Goal: Information Seeking & Learning: Learn about a topic

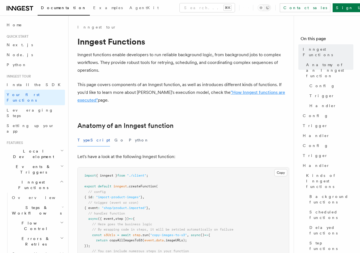
click at [232, 92] on link ""How Inngest functions are executed"" at bounding box center [181, 96] width 208 height 13
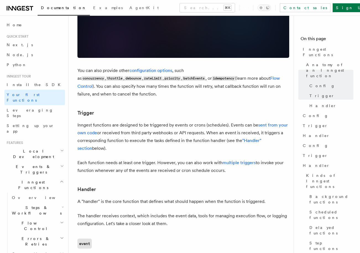
scroll to position [487, 0]
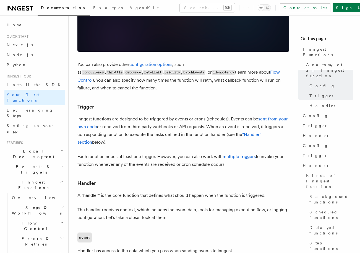
click at [73, 102] on div "Inngest tour Inngest Functions Inngest functions enable developers to run relia…" at bounding box center [192, 206] width 247 height 1387
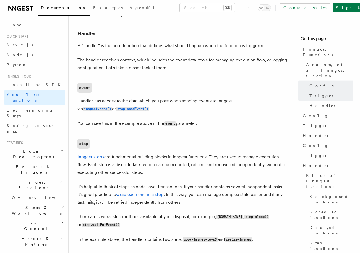
scroll to position [644, 0]
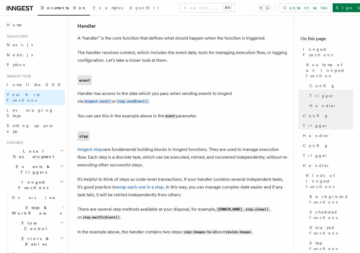
click at [72, 107] on div "Inngest tour Inngest Functions Inngest functions enable developers to run relia…" at bounding box center [192, 49] width 247 height 1387
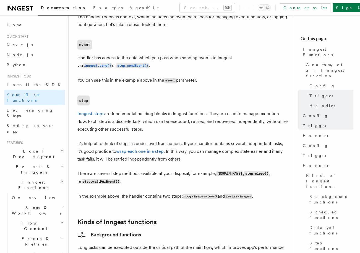
scroll to position [683, 0]
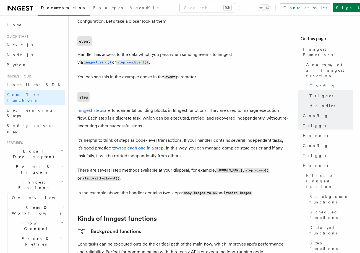
click at [72, 107] on div "Inngest tour Inngest Functions Inngest functions enable developers to run relia…" at bounding box center [192, 10] width 247 height 1387
click at [73, 107] on div "Inngest tour Inngest Functions Inngest functions enable developers to run relia…" at bounding box center [192, 10] width 247 height 1387
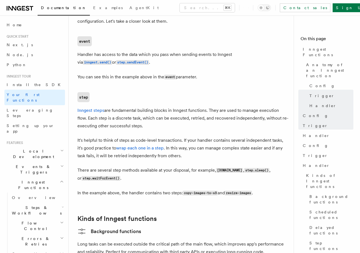
click at [73, 107] on div "Inngest tour Inngest Functions Inngest functions enable developers to run relia…" at bounding box center [192, 10] width 247 height 1387
click at [74, 106] on div "Inngest tour Inngest Functions Inngest functions enable developers to run relia…" at bounding box center [192, 10] width 247 height 1387
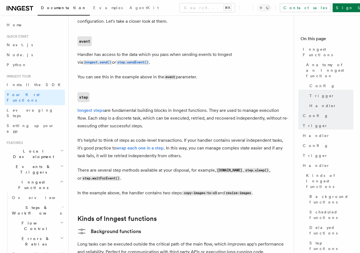
click at [73, 107] on div "Inngest tour Inngest Functions Inngest functions enable developers to run relia…" at bounding box center [192, 10] width 247 height 1387
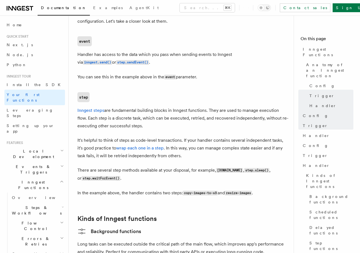
click at [73, 107] on div "Inngest tour Inngest Functions Inngest functions enable developers to run relia…" at bounding box center [192, 10] width 247 height 1387
click at [74, 107] on div "Inngest tour Inngest Functions Inngest functions enable developers to run relia…" at bounding box center [192, 10] width 247 height 1387
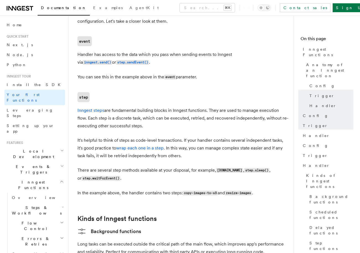
click at [73, 106] on div "Inngest tour Inngest Functions Inngest functions enable developers to run relia…" at bounding box center [192, 10] width 247 height 1387
click at [74, 107] on div "Inngest tour Inngest Functions Inngest functions enable developers to run relia…" at bounding box center [192, 10] width 247 height 1387
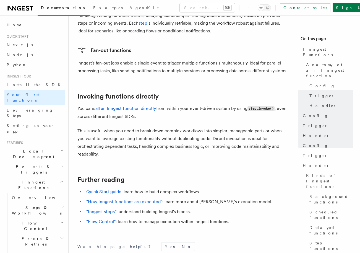
scroll to position [1074, 0]
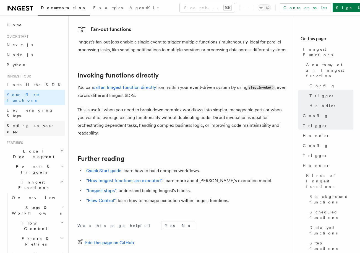
click at [40, 123] on span "Setting up your app" at bounding box center [36, 128] width 58 height 11
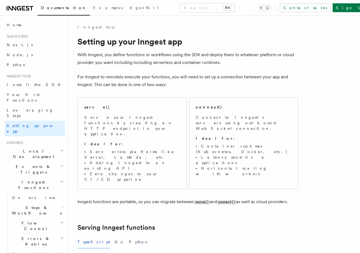
scroll to position [7, 0]
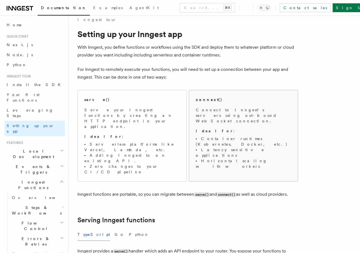
click at [195, 115] on div "connect() Connect to Inngest's servers using out-bound WebSocket connection. Id…" at bounding box center [243, 132] width 109 height 85
click at [206, 111] on p "Connect to Inngest's servers using out-bound WebSocket connection." at bounding box center [243, 115] width 95 height 17
click at [187, 112] on div "serve() Serve your Inngest functions by creating an HTTP endpoint in your appli…" at bounding box center [187, 136] width 221 height 96
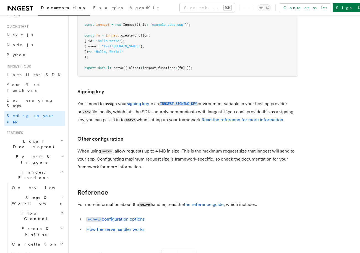
scroll to position [5057, 0]
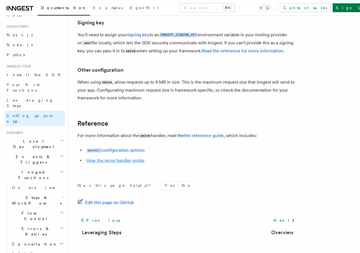
click at [138, 158] on link "How the serve handler works" at bounding box center [115, 160] width 58 height 5
click at [45, 151] on h2 "Events & Triggers" at bounding box center [34, 158] width 61 height 15
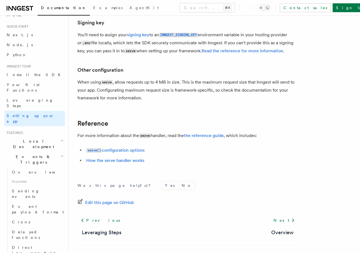
click at [45, 136] on h2 "Local Development" at bounding box center [34, 143] width 61 height 15
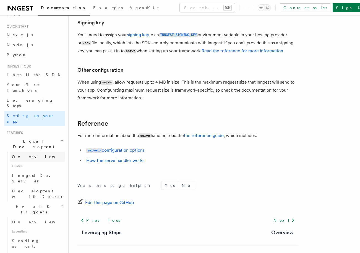
click at [22, 151] on link "Overview" at bounding box center [37, 156] width 55 height 10
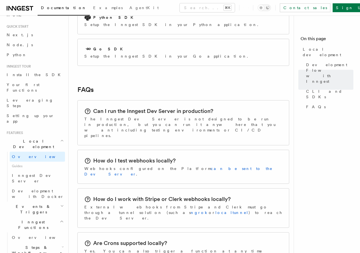
scroll to position [795, 0]
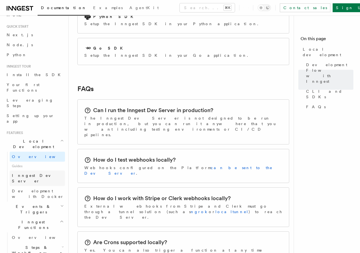
click at [38, 173] on span "Inngest Dev Server" at bounding box center [35, 178] width 47 height 10
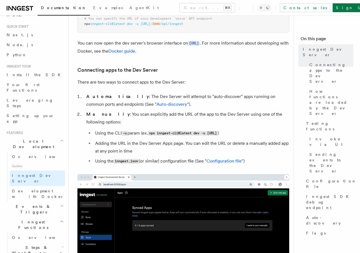
scroll to position [156, 0]
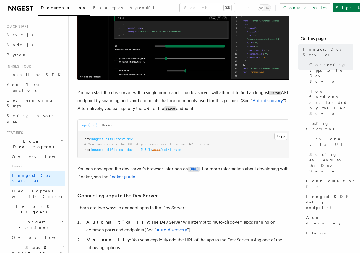
click at [113, 127] on div "npx (npm) Docker" at bounding box center [183, 124] width 211 height 11
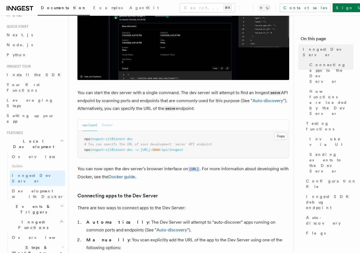
click at [111, 126] on button "Docker" at bounding box center [107, 124] width 11 height 11
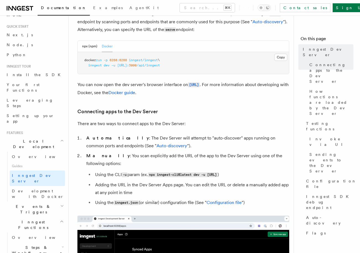
scroll to position [251, 0]
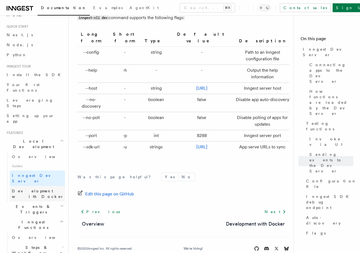
scroll to position [111, 0]
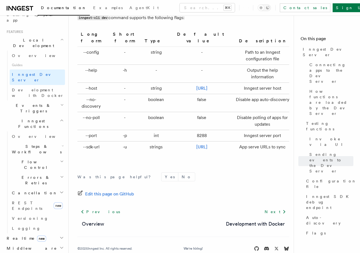
click at [50, 100] on h2 "Events & Triggers" at bounding box center [34, 107] width 61 height 15
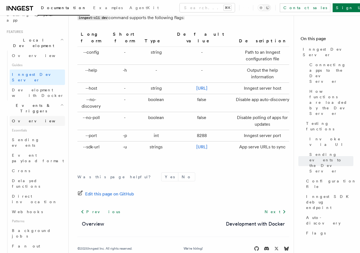
click at [50, 116] on link "Overview" at bounding box center [37, 121] width 55 height 10
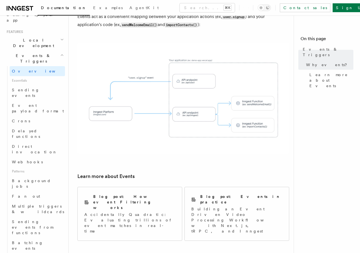
scroll to position [313, 0]
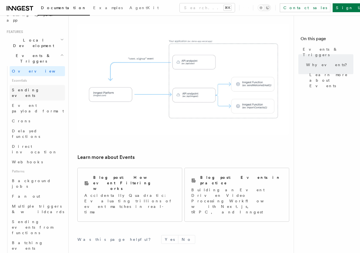
click at [42, 85] on link "Sending events" at bounding box center [37, 92] width 55 height 15
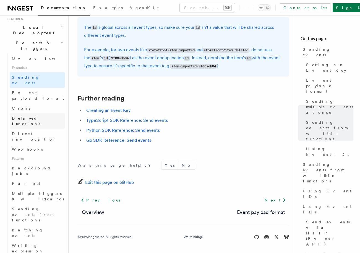
scroll to position [142, 0]
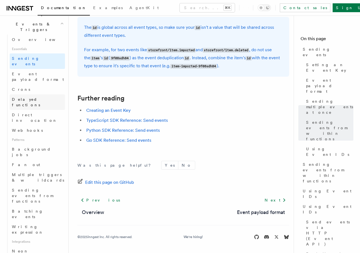
click at [53, 125] on link "Webhooks" at bounding box center [37, 130] width 55 height 10
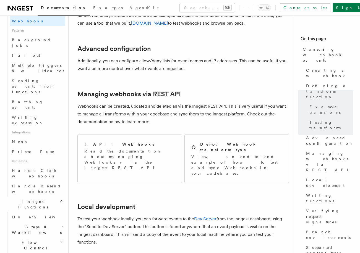
scroll to position [262, 0]
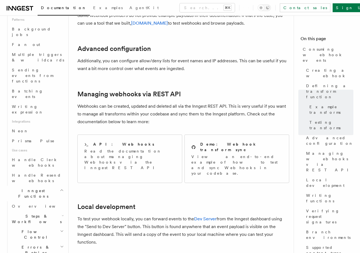
click at [52, 146] on span "Use cases" at bounding box center [37, 150] width 55 height 9
click at [52, 157] on span "Handle Clerk webhooks" at bounding box center [35, 162] width 46 height 10
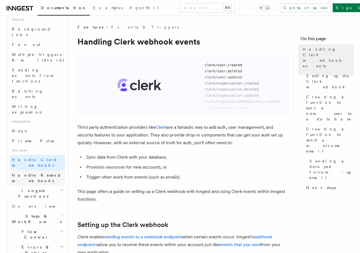
click at [51, 173] on span "Handle Resend webhooks" at bounding box center [36, 178] width 49 height 10
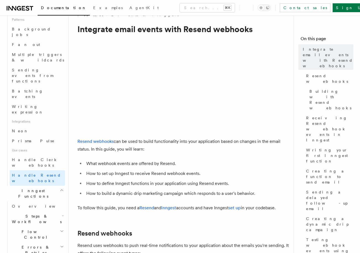
scroll to position [13, 0]
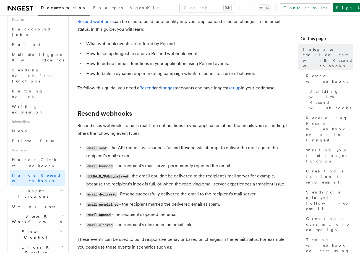
scroll to position [160, 0]
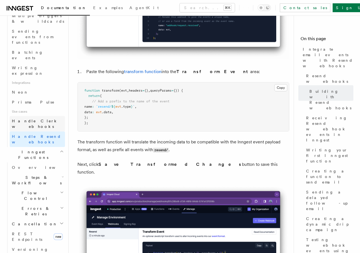
scroll to position [301, 0]
click at [48, 162] on link "Overview" at bounding box center [37, 167] width 55 height 10
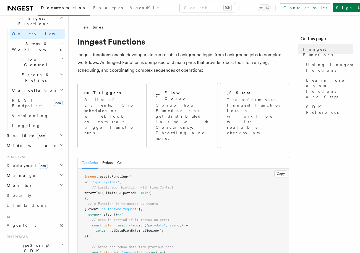
scroll to position [164, 0]
click at [41, 130] on h2 "Realtime new" at bounding box center [34, 135] width 61 height 10
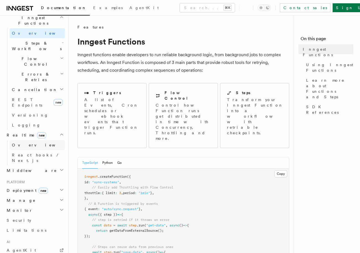
click at [39, 140] on link "Overview" at bounding box center [37, 145] width 55 height 10
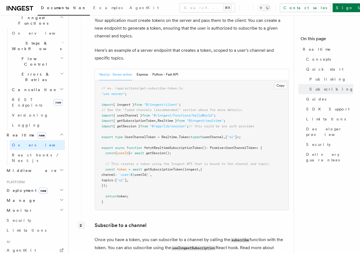
scroll to position [763, 0]
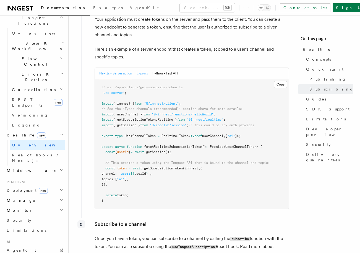
click at [142, 74] on button "Express" at bounding box center [142, 73] width 11 height 11
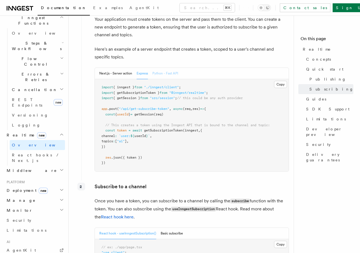
click at [161, 74] on button "Python - Fast API" at bounding box center [165, 73] width 26 height 11
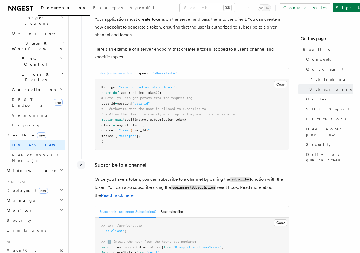
click at [103, 77] on button "Next.js - Server action" at bounding box center [115, 73] width 33 height 11
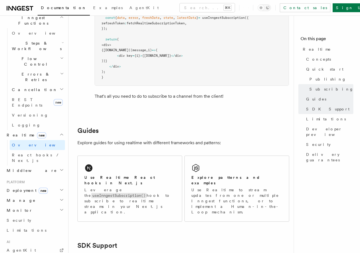
scroll to position [1097, 0]
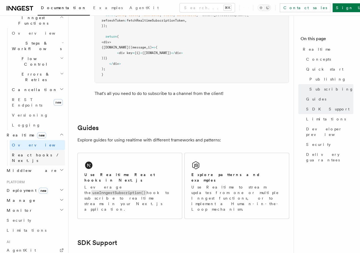
click at [39, 150] on link "React hooks / Next.js" at bounding box center [37, 157] width 55 height 15
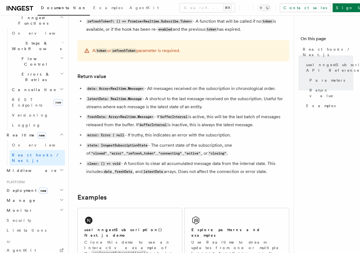
scroll to position [548, 0]
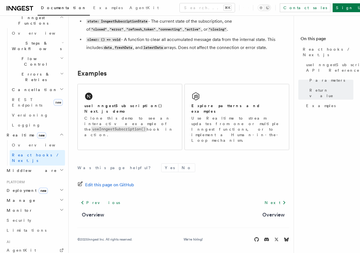
click at [54, 180] on h2 "Platform" at bounding box center [34, 182] width 61 height 4
click at [54, 185] on h2 "Deployment new" at bounding box center [34, 190] width 61 height 10
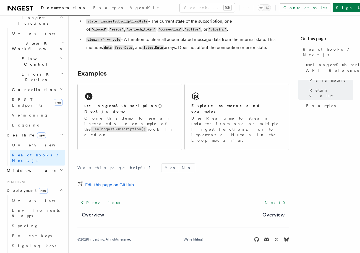
click at [61, 252] on icon "button" at bounding box center [62, 255] width 2 height 4
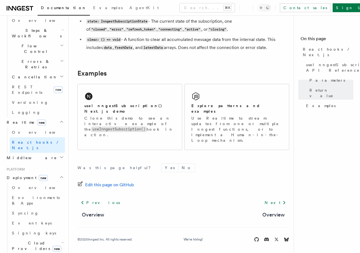
scroll to position [167, 0]
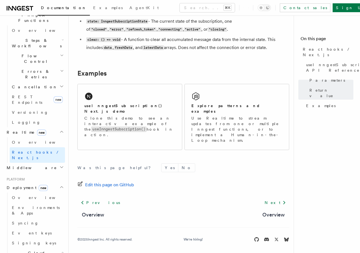
click at [61, 250] on icon "button" at bounding box center [62, 252] width 2 height 4
click at [59, 165] on icon "button" at bounding box center [61, 167] width 4 height 4
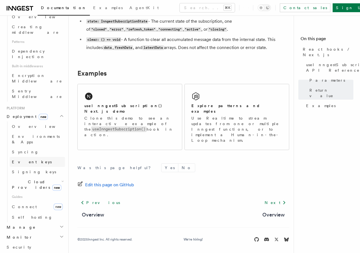
scroll to position [269, 0]
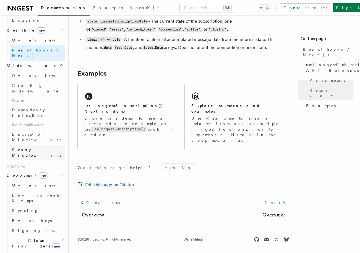
click at [52, 145] on link "Sentry Middleware" at bounding box center [37, 152] width 55 height 15
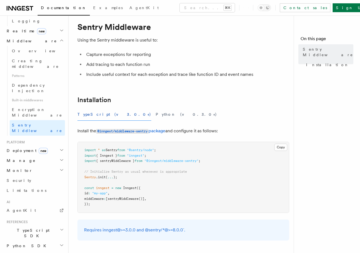
scroll to position [15, 0]
click at [60, 169] on icon "button" at bounding box center [61, 169] width 3 height 1
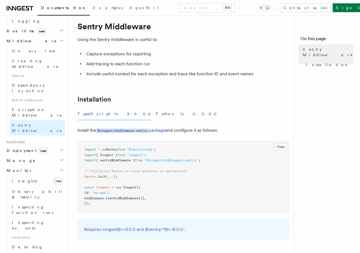
click at [59, 167] on icon "button" at bounding box center [61, 169] width 4 height 4
click at [58, 145] on h2 "Deployment new" at bounding box center [34, 150] width 61 height 10
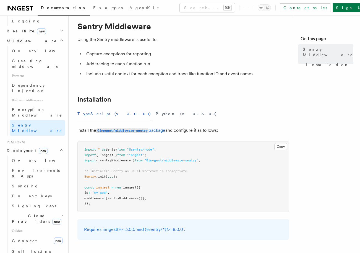
click at [59, 148] on icon "button" at bounding box center [61, 150] width 4 height 4
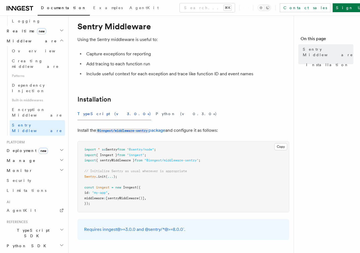
click at [58, 155] on h2 "Manage" at bounding box center [34, 160] width 61 height 10
click at [59, 158] on icon "button" at bounding box center [61, 160] width 4 height 4
click at [23, 175] on link "Security" at bounding box center [34, 180] width 61 height 10
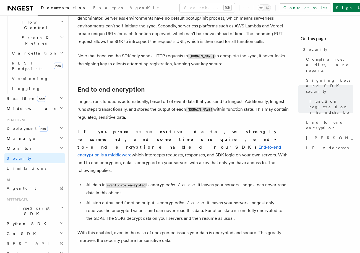
scroll to position [433, 0]
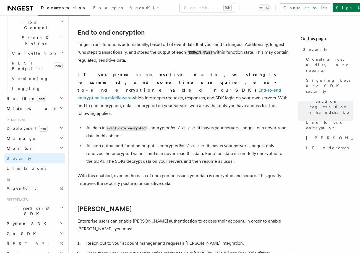
click at [165, 87] on link "End-to-end encryption is a middleware" at bounding box center [178, 93] width 203 height 13
click at [23, 163] on link "Limitations" at bounding box center [34, 168] width 61 height 10
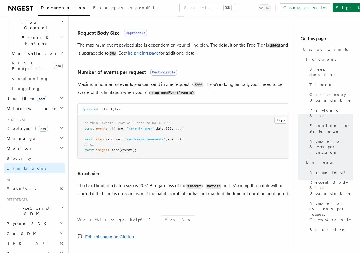
scroll to position [532, 0]
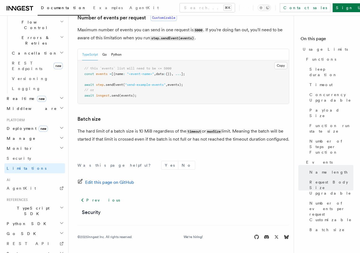
click at [44, 203] on h2 "TypeScript SDK" at bounding box center [34, 210] width 61 height 15
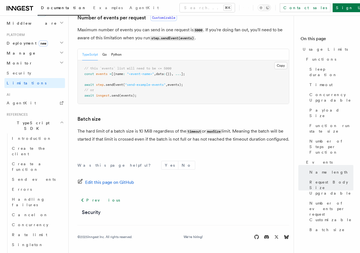
scroll to position [305, 0]
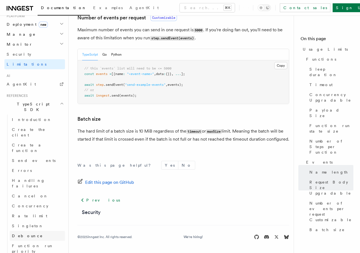
click at [41, 230] on link "Debounce" at bounding box center [37, 235] width 55 height 10
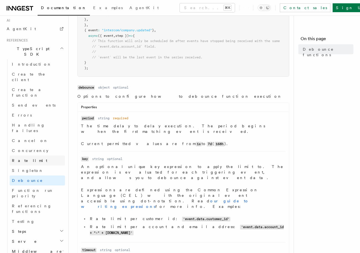
scroll to position [380, 0]
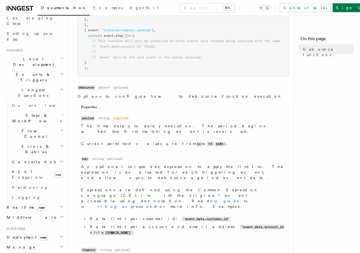
scroll to position [0, 0]
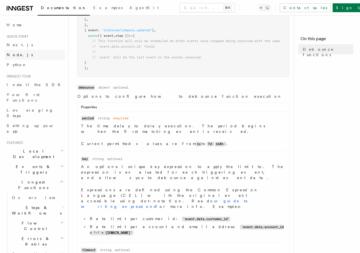
click at [36, 54] on link "Node.js" at bounding box center [34, 55] width 61 height 10
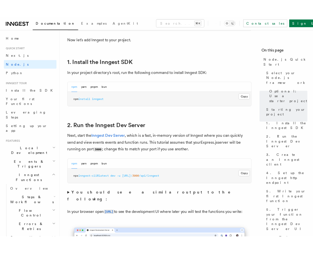
scroll to position [350, 0]
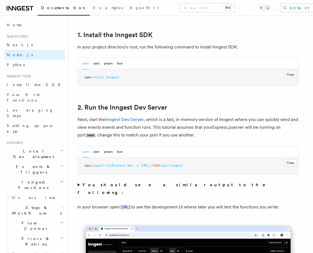
click at [119, 78] on span "inngest" at bounding box center [113, 77] width 14 height 4
copy span "inngest"
click at [113, 63] on div "npm yarn pnpm bun" at bounding box center [102, 63] width 41 height 11
click at [110, 64] on button "pnpm" at bounding box center [108, 63] width 9 height 11
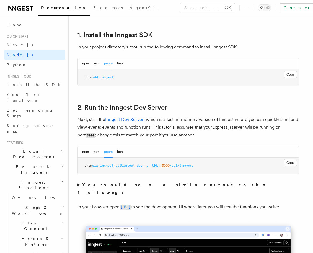
click at [111, 76] on span "inngest" at bounding box center [107, 77] width 14 height 4
copy span "inngest"
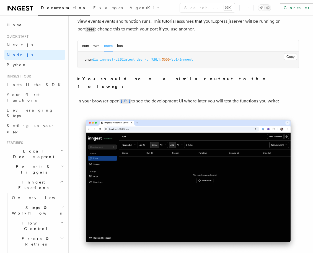
scroll to position [457, 0]
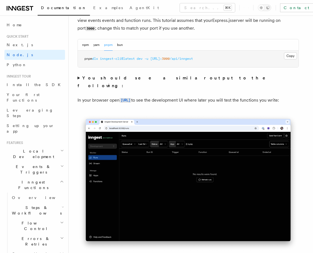
click at [169, 77] on strong "You should see a similar output to the following:" at bounding box center [174, 81] width 195 height 13
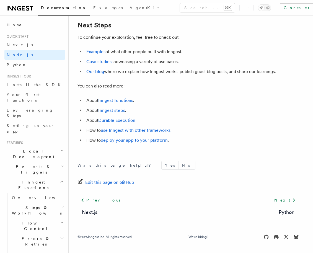
scroll to position [3590, 0]
click at [173, 72] on li "Our blog where we explain how Inngest works, publish guest blog posts, and shar…" at bounding box center [192, 72] width 214 height 8
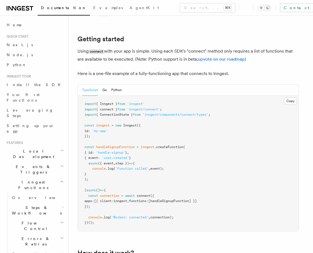
scroll to position [357, 0]
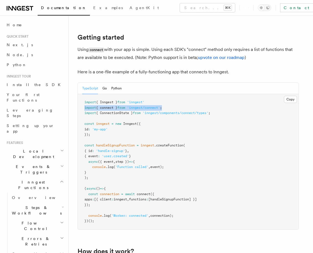
drag, startPoint x: 169, startPoint y: 86, endPoint x: 84, endPoint y: 86, distance: 84.8
click at [84, 94] on pre "import { Inngest } from 'inngest' import { connect } from 'inngest/connect' ; i…" at bounding box center [188, 161] width 221 height 135
copy span "import { connect } from 'inngest/connect' ;"
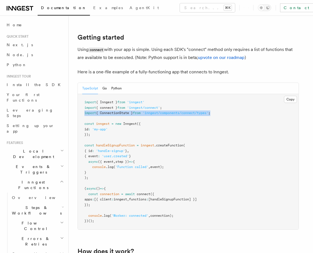
drag, startPoint x: 219, startPoint y: 91, endPoint x: 77, endPoint y: 91, distance: 142.3
copy span "import { ConnectionState } from 'inngest/components/connect/types' ;"
click at [120, 165] on pre "import { Inngest } from 'inngest' import { connect } from 'inngest/connect' ; i…" at bounding box center [188, 161] width 221 height 135
drag, startPoint x: 89, startPoint y: 172, endPoint x: 184, endPoint y: 194, distance: 98.1
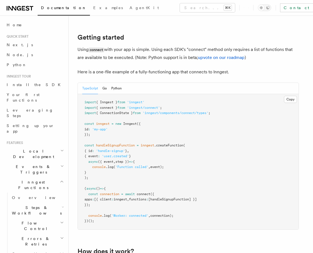
click at [185, 194] on pre "import { Inngest } from 'inngest' import { connect } from 'inngest/connect' ; i…" at bounding box center [188, 161] width 221 height 135
copy code "const connection = await connect ({ apps : [{ client : inngest , functions : [h…"
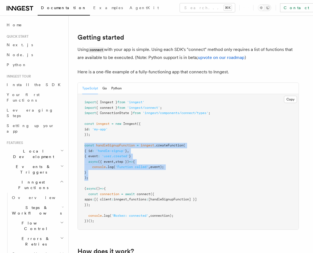
drag, startPoint x: 85, startPoint y: 123, endPoint x: 92, endPoint y: 158, distance: 35.8
click at [92, 158] on pre "import { Inngest } from 'inngest' import { connect } from 'inngest/connect' ; i…" at bounding box center [188, 161] width 221 height 135
copy code "const handleSignupFunction = inngest .createFunction ( { id : 'handle-signup' }…"
drag, startPoint x: 88, startPoint y: 194, endPoint x: 186, endPoint y: 194, distance: 97.8
click at [186, 194] on pre "import { Inngest } from 'inngest' import { connect } from 'inngest/connect' ; i…" at bounding box center [188, 161] width 221 height 135
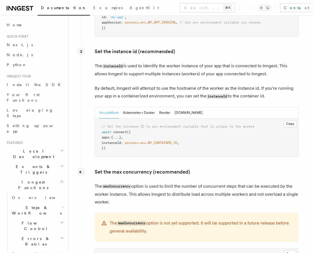
scroll to position [1032, 0]
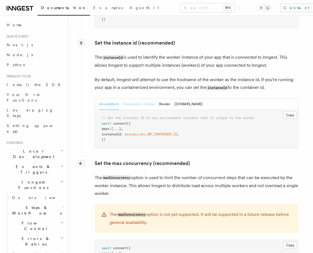
click at [145, 98] on button "Kubernetes + Docker" at bounding box center [139, 103] width 32 height 11
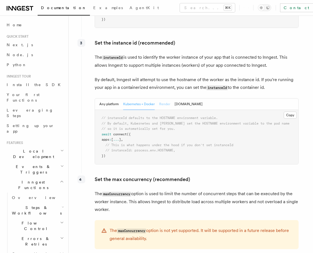
click at [162, 98] on button "Render" at bounding box center [164, 103] width 11 height 11
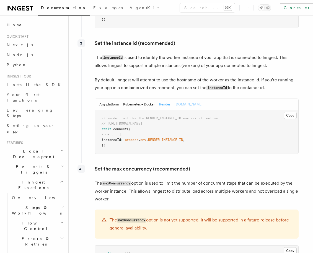
click at [177, 99] on button "Fly.io" at bounding box center [188, 104] width 28 height 11
click at [109, 99] on button "Any platform" at bounding box center [108, 104] width 19 height 11
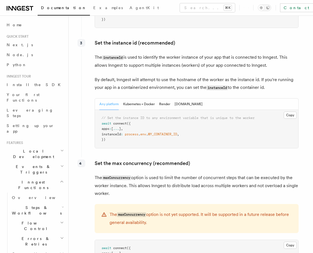
click at [154, 76] on p "By default, Inngest will attempt to use the hostname of the worker as the insta…" at bounding box center [197, 84] width 204 height 16
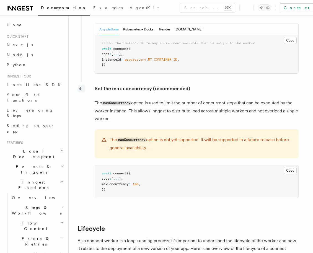
scroll to position [1107, 0]
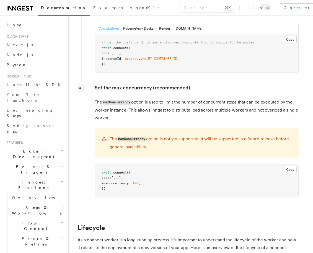
click at [162, 98] on p "The maxConcurrency option is used to limit the number of concurrent steps that …" at bounding box center [197, 109] width 204 height 23
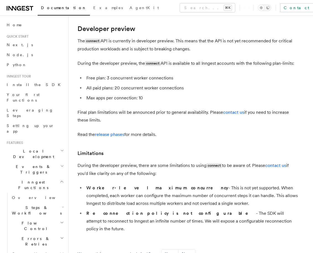
scroll to position [3016, 0]
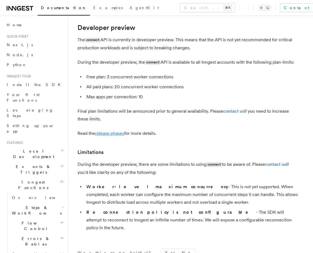
click at [120, 130] on link "release phases" at bounding box center [109, 132] width 29 height 5
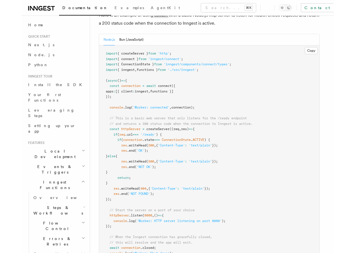
scroll to position [2381, 0]
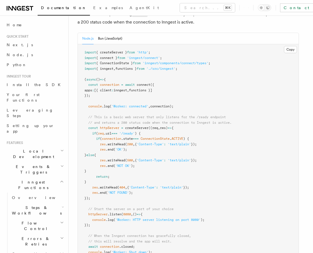
click at [248, 7] on icon at bounding box center [248, 7] width 0 height 5
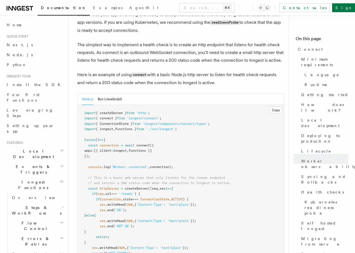
click at [222, 105] on pre "import { createServer } from 'http' ; import { connect } from 'inngest/connect'…" at bounding box center [181, 223] width 207 height 237
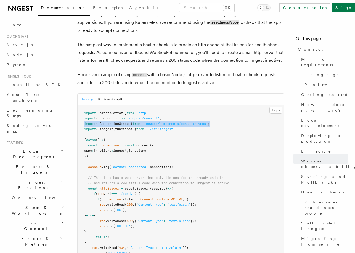
drag, startPoint x: 220, startPoint y: 82, endPoint x: 76, endPoint y: 83, distance: 144.0
copy span "import { ConnectionState } from 'inngest/components/connect/types' ;"
click at [106, 93] on button "Bun (JavaScript)" at bounding box center [110, 98] width 24 height 11
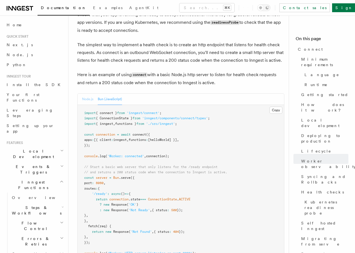
click at [83, 93] on button "Node.js" at bounding box center [87, 98] width 11 height 11
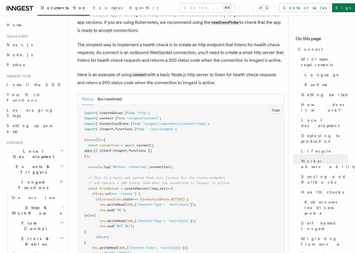
click at [248, 8] on icon at bounding box center [248, 8] width 0 height 0
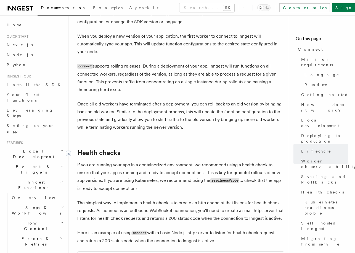
click at [107, 149] on link "Health checks" at bounding box center [98, 153] width 43 height 8
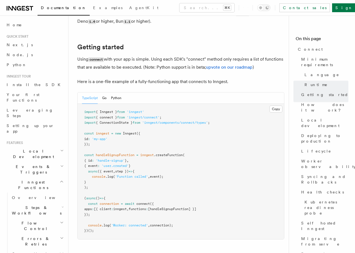
scroll to position [355, 0]
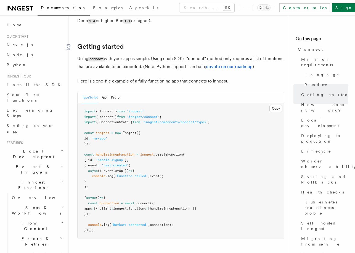
click at [69, 44] on icon at bounding box center [69, 47] width 6 height 6
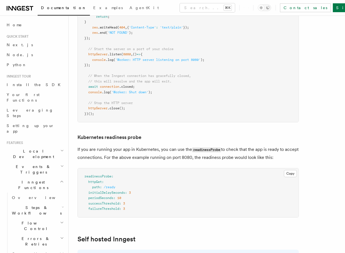
scroll to position [2397, 0]
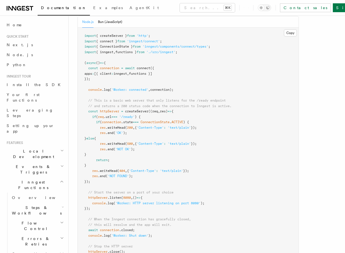
click at [119, 228] on span "connection" at bounding box center [109, 230] width 19 height 4
drag, startPoint x: 88, startPoint y: 197, endPoint x: 143, endPoint y: 197, distance: 54.4
click at [143, 197] on pre "import { createServer } from 'http' ; import { connect } from 'inngest/connect'…" at bounding box center [188, 146] width 221 height 237
copy span "await connection .closed;"
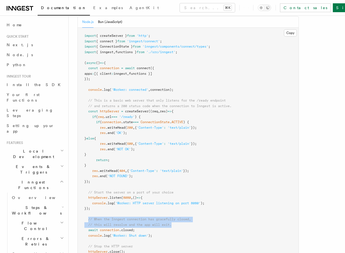
drag, startPoint x: 88, startPoint y: 186, endPoint x: 178, endPoint y: 189, distance: 89.9
click at [178, 189] on pre "import { createServer } from 'http' ; import { connect } from 'inngest/connect'…" at bounding box center [188, 146] width 221 height 237
copy code "// When the Inngest connection has gracefully closed, // this will resolve and …"
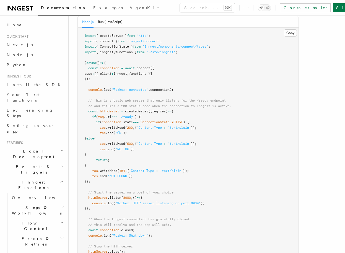
click at [77, 82] on div "Node.js Bun (JavaScript) Copy Copied import { createServer } from 'http' ; impo…" at bounding box center [187, 140] width 221 height 249
click at [78, 88] on pre "import { createServer } from 'http' ; import { connect } from 'inngest/connect'…" at bounding box center [188, 146] width 221 height 237
click at [85, 120] on span at bounding box center [90, 122] width 12 height 4
click at [83, 88] on pre "import { createServer } from 'http' ; import { connect } from 'inngest/connect'…" at bounding box center [188, 146] width 221 height 237
click at [84, 91] on pre "import { createServer } from 'http' ; import { connect } from 'inngest/connect'…" at bounding box center [188, 146] width 221 height 237
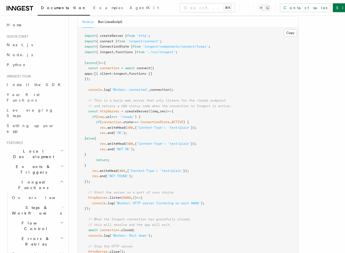
click at [83, 91] on pre "import { createServer } from 'http' ; import { connect } from 'inngest/connect'…" at bounding box center [188, 146] width 221 height 237
click at [82, 91] on pre "import { createServer } from 'http' ; import { connect } from 'inngest/connect'…" at bounding box center [188, 146] width 221 height 237
click at [81, 96] on pre "import { createServer } from 'http' ; import { connect } from 'inngest/connect'…" at bounding box center [188, 146] width 221 height 237
click at [81, 92] on pre "import { createServer } from 'http' ; import { connect } from 'inngest/connect'…" at bounding box center [188, 146] width 221 height 237
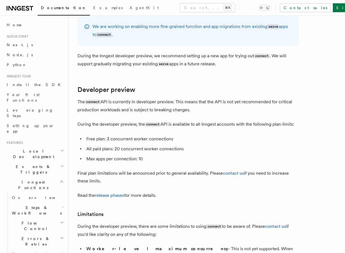
scroll to position [2987, 0]
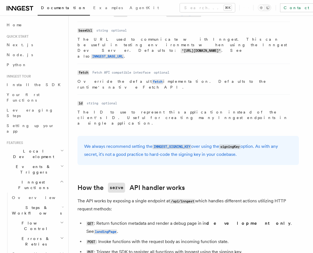
scroll to position [498, 0]
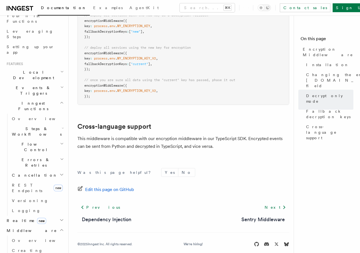
scroll to position [125, 0]
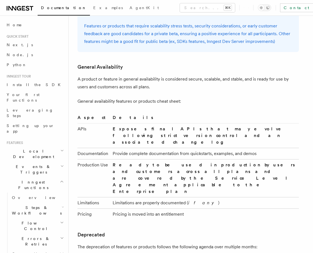
scroll to position [833, 0]
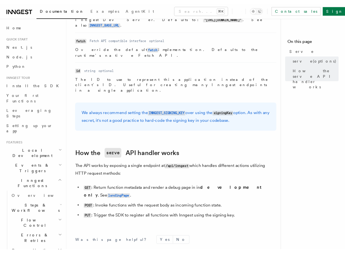
scroll to position [513, 0]
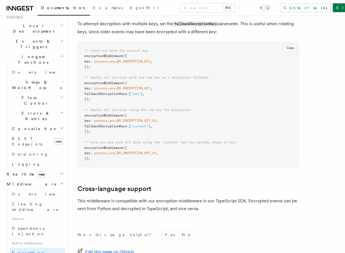
scroll to position [313, 0]
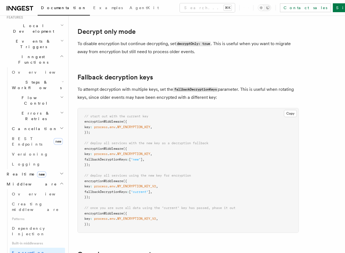
click at [25, 162] on span "Logging" at bounding box center [26, 164] width 29 height 4
click at [25, 152] on span "Versioning" at bounding box center [30, 154] width 36 height 4
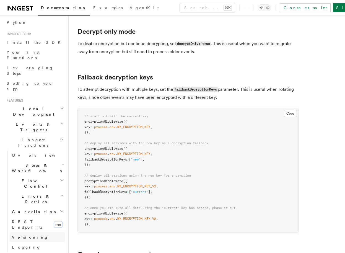
scroll to position [43, 0]
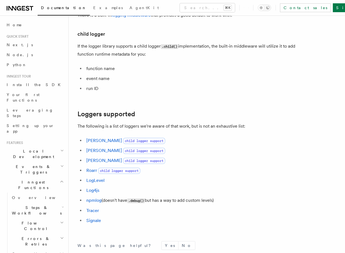
scroll to position [745, 0]
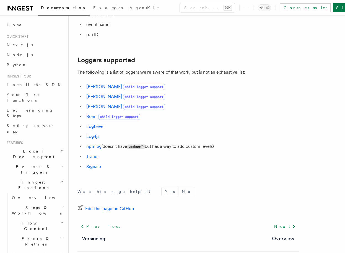
click at [178, 109] on li "[PERSON_NAME] child logger support" at bounding box center [192, 107] width 214 height 8
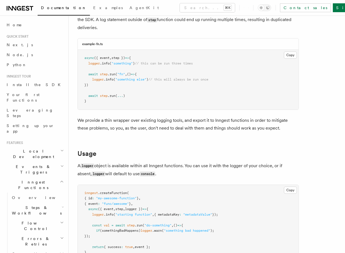
scroll to position [13, 0]
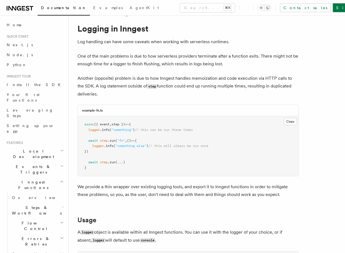
click at [38, 161] on h2 "Events & Triggers" at bounding box center [34, 168] width 61 height 15
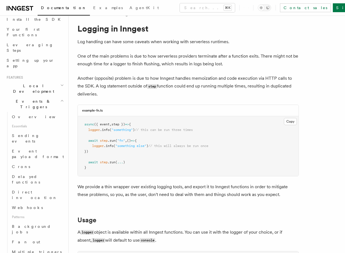
scroll to position [68, 0]
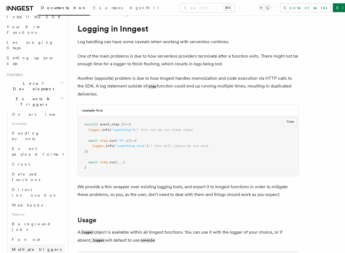
click at [33, 247] on span "Multiple triggers & wildcards" at bounding box center [38, 252] width 52 height 10
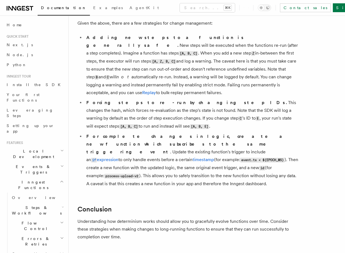
scroll to position [387, 0]
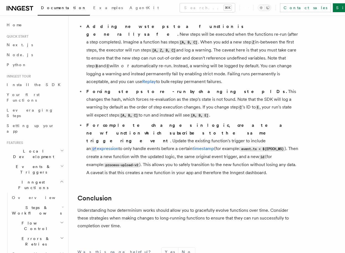
click at [202, 88] on li "Forcing steps to re-run by changing step IDs. This changes the hash, which forc…" at bounding box center [192, 104] width 214 height 32
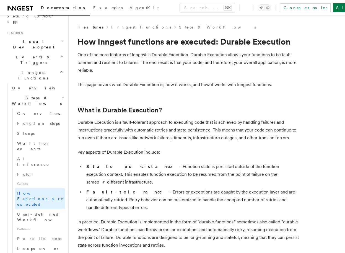
scroll to position [110, 0]
click at [43, 137] on link "Wait for events" at bounding box center [40, 144] width 50 height 15
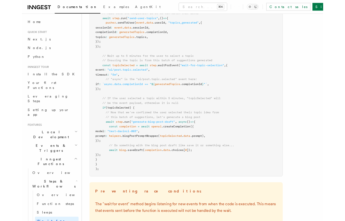
scroll to position [681, 0]
